Goal: Task Accomplishment & Management: Use online tool/utility

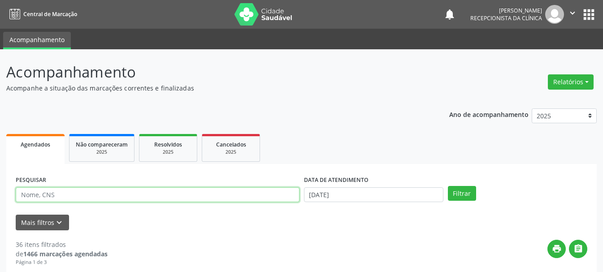
click at [203, 198] on input "text" at bounding box center [158, 194] width 284 height 15
type input "[PERSON_NAME]"
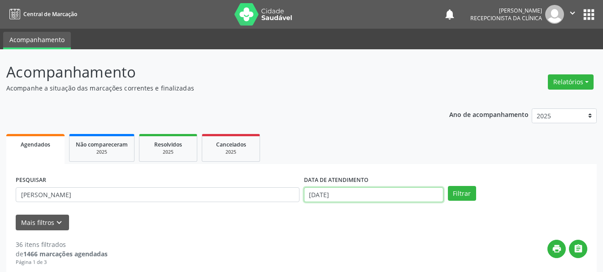
click at [360, 198] on input "[DATE]" at bounding box center [373, 194] width 139 height 15
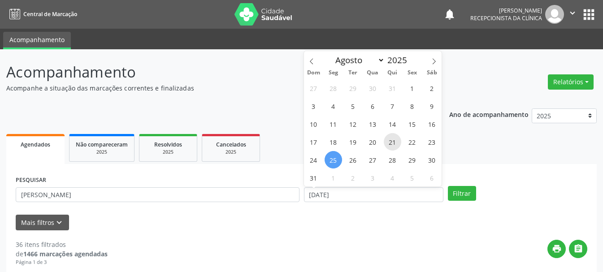
click at [394, 140] on span "21" at bounding box center [392, 141] width 17 height 17
type input "21/08/2025"
click at [394, 140] on span "21" at bounding box center [392, 141] width 17 height 17
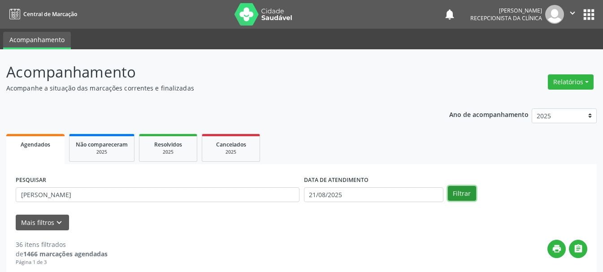
click at [461, 195] on button "Filtrar" at bounding box center [462, 193] width 28 height 15
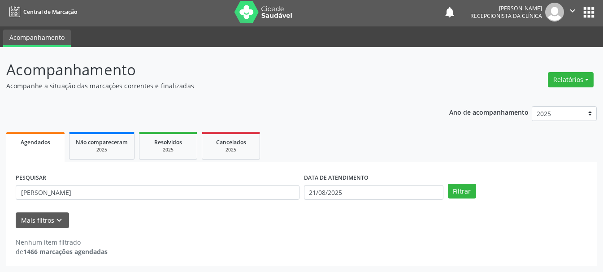
click at [569, 12] on icon "" at bounding box center [573, 11] width 10 height 10
click at [537, 54] on link "Sair" at bounding box center [550, 52] width 62 height 13
